Goal: Information Seeking & Learning: Learn about a topic

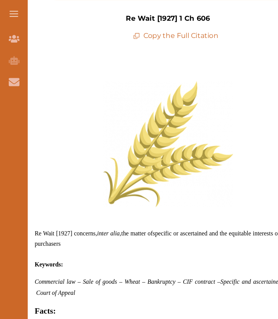
scroll to position [245, 0]
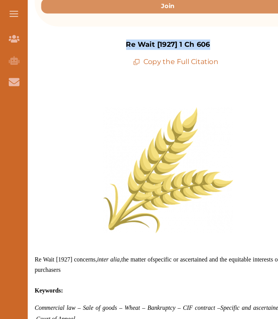
drag, startPoint x: 185, startPoint y: 41, endPoint x: 113, endPoint y: 41, distance: 72.1
click at [113, 41] on p "Re Wait [1927] 1 Ch 606" at bounding box center [149, 39] width 74 height 9
copy p "Re Wait [1927] 1 Ch 606"
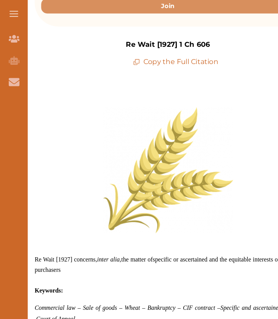
click at [135, 54] on p "Copy the Full Citation" at bounding box center [156, 54] width 76 height 9
click at [145, 54] on p "Copy the Full Citation" at bounding box center [156, 54] width 76 height 9
click at [140, 57] on p "Copy the Full Citation" at bounding box center [156, 54] width 76 height 9
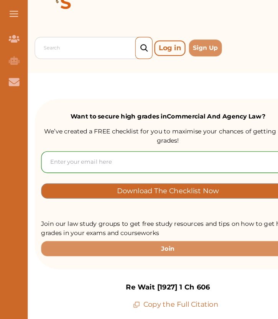
scroll to position [0, 0]
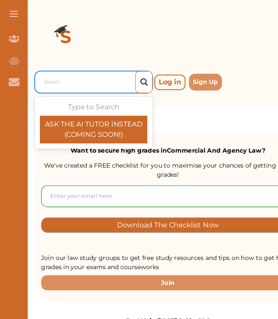
click at [60, 77] on div at bounding box center [85, 72] width 92 height 11
paste input "[PERSON_NAME] v [PERSON_NAME] (1857)"
type input "[PERSON_NAME] v [PERSON_NAME] (1857)"
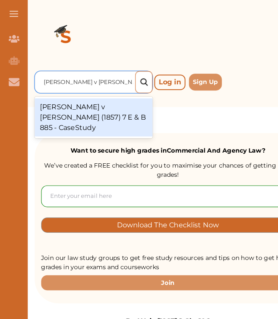
click at [107, 107] on div "Aldridge v Johnson (1857) 7 E & B 885 - CaseStudy" at bounding box center [83, 104] width 104 height 34
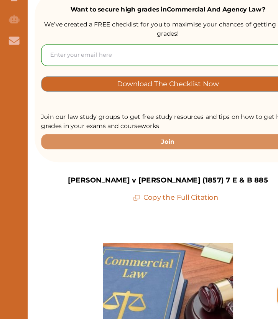
scroll to position [132, 0]
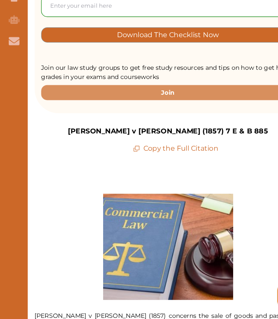
click at [183, 166] on p "Copy the Full Citation" at bounding box center [156, 167] width 76 height 9
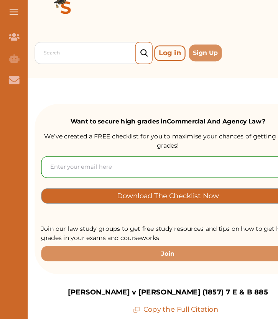
scroll to position [0, 0]
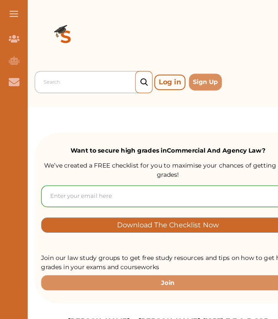
click at [62, 72] on div at bounding box center [85, 72] width 92 height 11
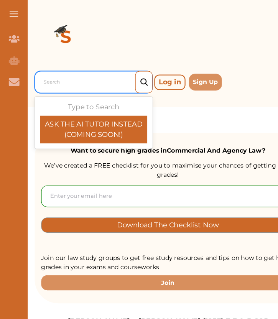
paste input "[PERSON_NAME] & Co v [PERSON_NAME] & Co (1957)"
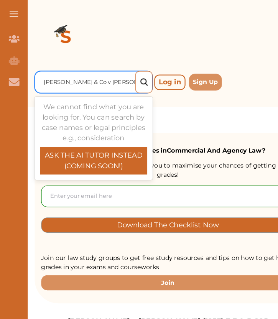
scroll to position [0, 28]
click at [59, 74] on input "[PERSON_NAME] & Co v [PERSON_NAME] & Co (1957)" at bounding box center [87, 72] width 152 height 9
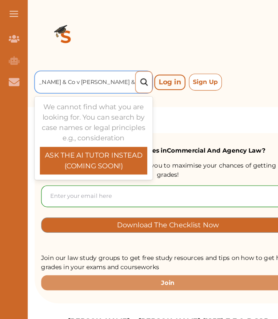
drag, startPoint x: 53, startPoint y: 73, endPoint x: 187, endPoint y: 71, distance: 134.2
click at [187, 71] on div "0 results available for search term [PERSON_NAME] & Co v [PERSON_NAME] & Co (19…" at bounding box center [149, 72] width 236 height 23
type input "[PERSON_NAME]"
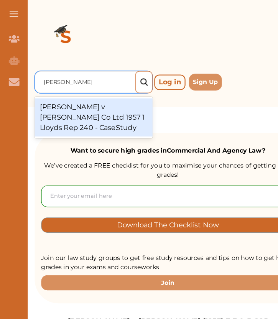
click at [100, 104] on div "[PERSON_NAME] v [PERSON_NAME] Co Ltd 1957 1 Lloyds Rep 240 - CaseStudy" at bounding box center [83, 104] width 104 height 34
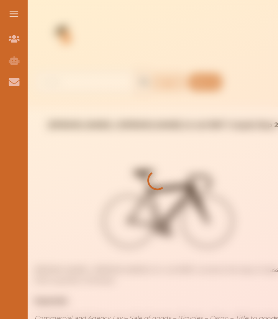
click at [149, 130] on div at bounding box center [139, 159] width 278 height 319
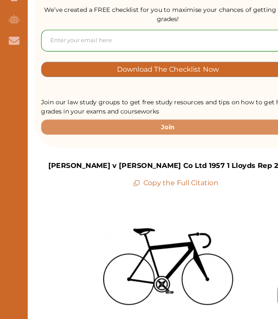
scroll to position [117, 0]
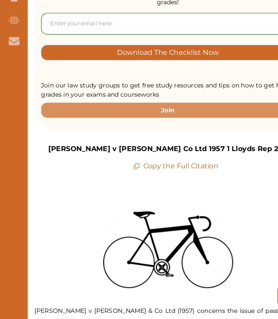
click at [146, 183] on p "Copy the Full Citation" at bounding box center [156, 183] width 76 height 9
